Goal: Task Accomplishment & Management: Use online tool/utility

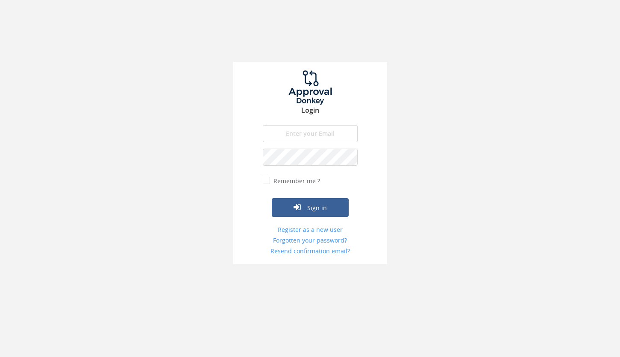
click at [295, 133] on input "email" at bounding box center [310, 133] width 95 height 17
type input "[PERSON_NAME][EMAIL_ADDRESS][DOMAIN_NAME]"
click at [271, 180] on label "Remember me ?" at bounding box center [295, 181] width 49 height 9
click at [268, 180] on input "Remember me ?" at bounding box center [266, 181] width 6 height 6
checkbox input "true"
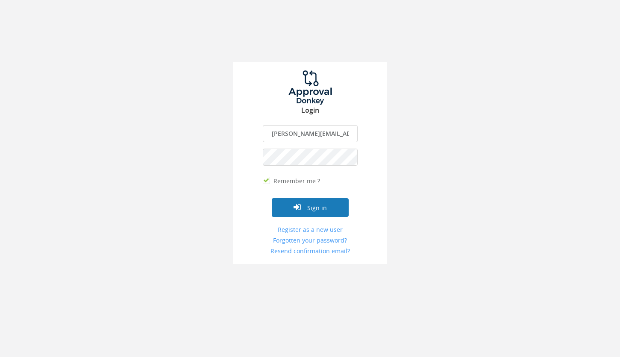
click at [315, 205] on button "Sign in" at bounding box center [310, 207] width 77 height 19
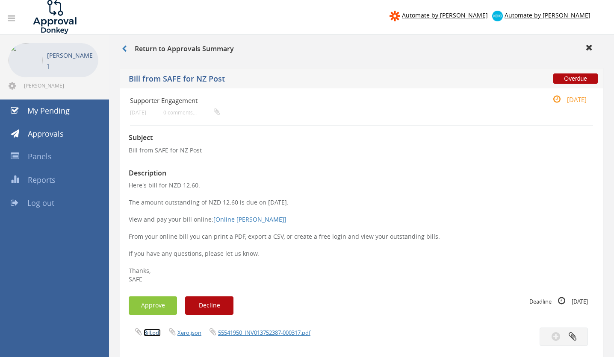
click at [153, 333] on link "Bill.pdf" at bounding box center [152, 333] width 17 height 8
click at [147, 304] on button "Approve" at bounding box center [153, 306] width 48 height 18
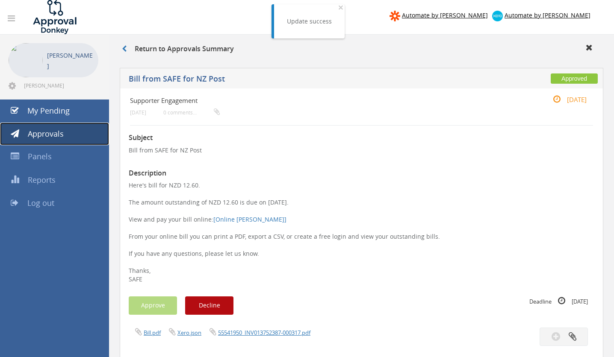
click at [43, 133] on span "Approvals" at bounding box center [46, 134] width 36 height 10
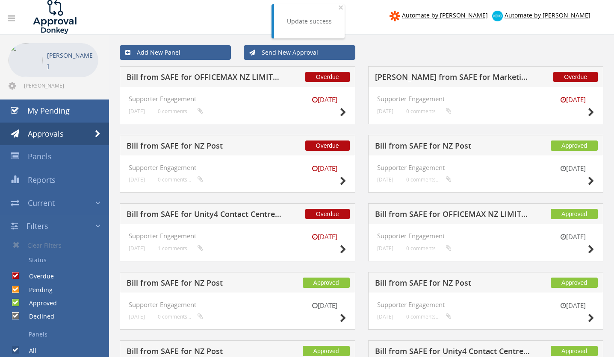
click at [180, 213] on h5 "Bill from SAFE for Unity4 Contact Centre Outsourcing NZ Ltd" at bounding box center [204, 215] width 155 height 11
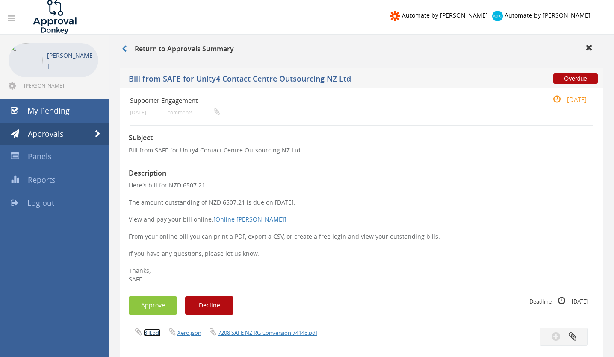
click at [155, 333] on link "Bill.pdf" at bounding box center [152, 333] width 17 height 8
click at [147, 308] on button "Approve" at bounding box center [153, 306] width 48 height 18
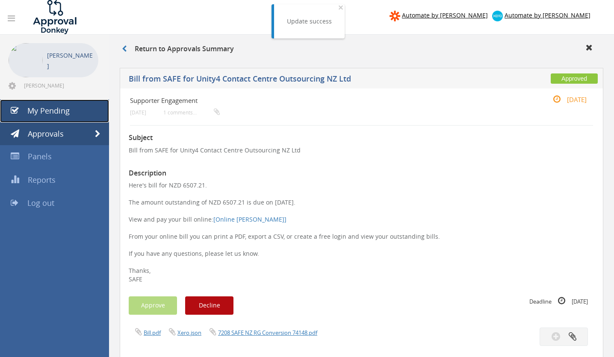
click at [56, 108] on span "My Pending" at bounding box center [48, 111] width 42 height 10
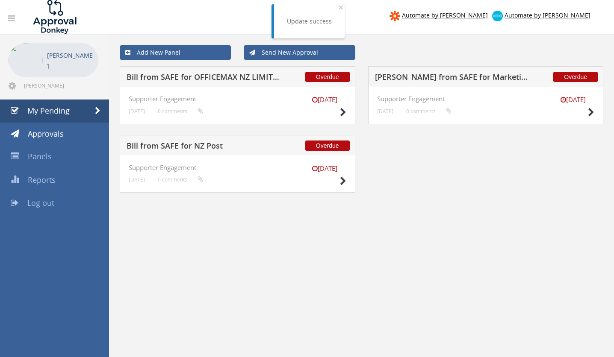
click at [191, 143] on h5 "Bill from SAFE for NZ Post" at bounding box center [204, 147] width 155 height 11
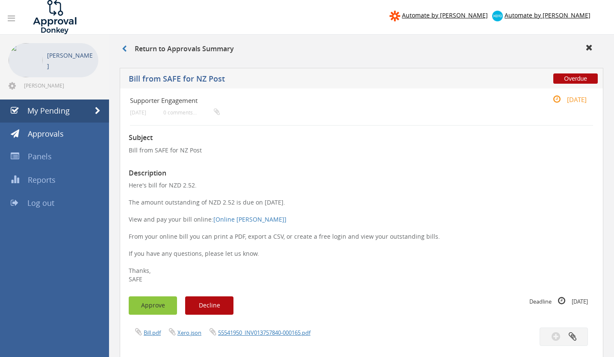
click at [157, 307] on button "Approve" at bounding box center [153, 306] width 48 height 18
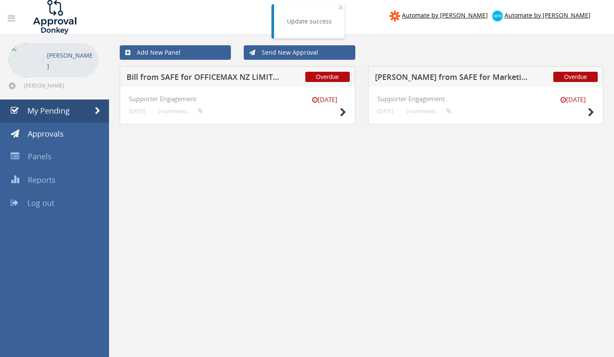
click at [485, 78] on h5 "[PERSON_NAME] from SAFE for Marketing Impact" at bounding box center [452, 78] width 155 height 11
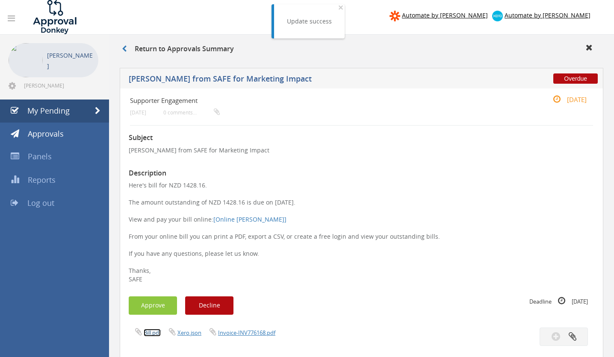
click at [152, 334] on link "Bill.pdf" at bounding box center [152, 333] width 17 height 8
click at [152, 304] on button "Approve" at bounding box center [153, 306] width 48 height 18
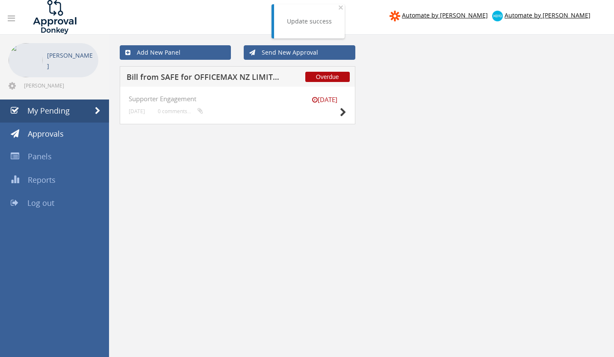
click at [239, 75] on h5 "Bill from SAFE for OFFICEMAX NZ LIMITED (DD)" at bounding box center [204, 78] width 155 height 11
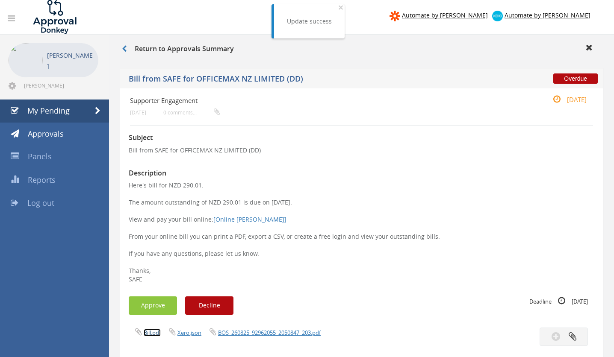
click at [147, 332] on link "Bill.pdf" at bounding box center [152, 333] width 17 height 8
click at [159, 304] on button "Approve" at bounding box center [153, 306] width 48 height 18
